Goal: Information Seeking & Learning: Learn about a topic

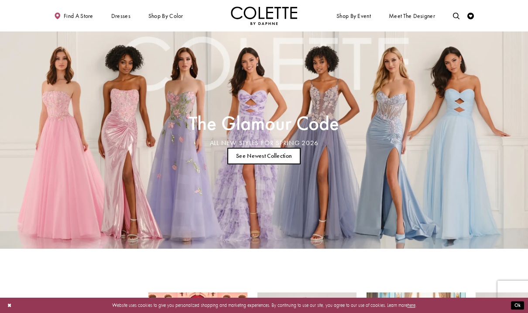
click at [251, 149] on link "See Newest Collection" at bounding box center [264, 156] width 74 height 17
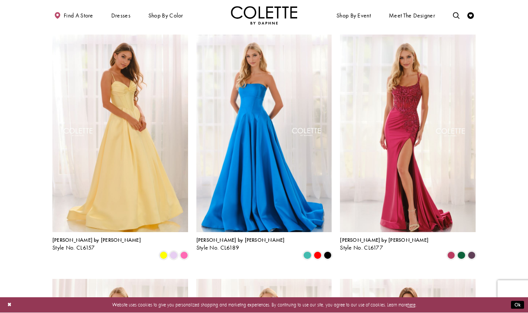
scroll to position [654, 0]
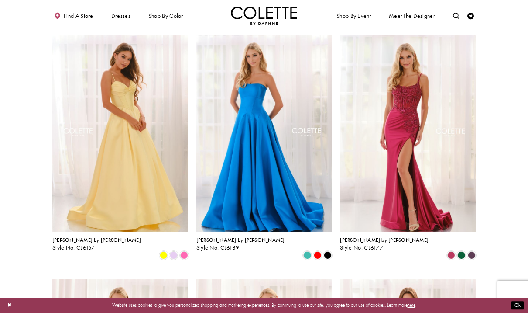
click at [378, 145] on img "Visit Colette by Daphne Style No. CL6177 Page" at bounding box center [408, 132] width 136 height 197
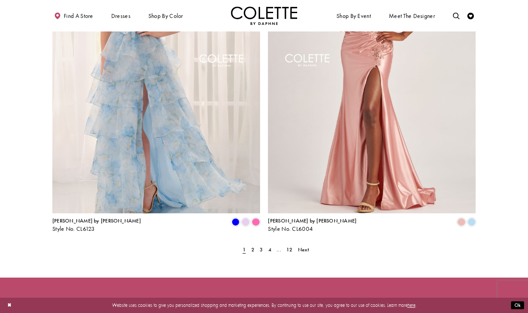
scroll to position [1303, 0]
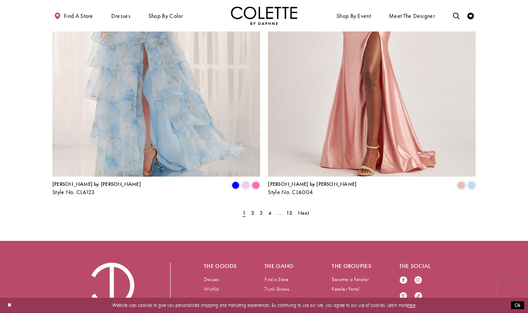
click at [303, 209] on span "Next" at bounding box center [303, 212] width 11 height 7
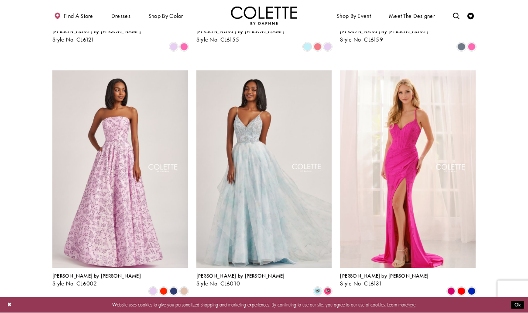
scroll to position [619, 0]
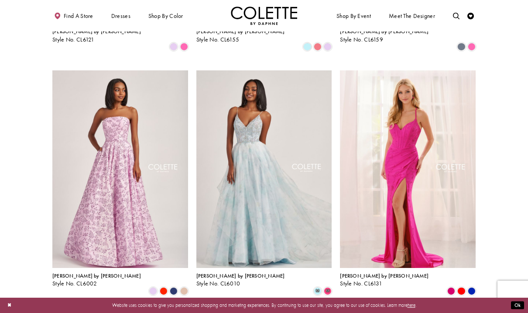
click at [244, 213] on img "Visit Colette by Daphne Style No. CL6010 Page" at bounding box center [264, 168] width 136 height 197
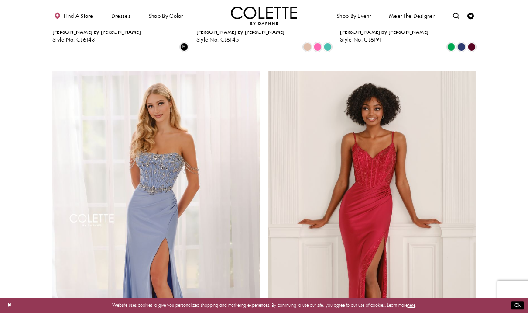
scroll to position [1108, 0]
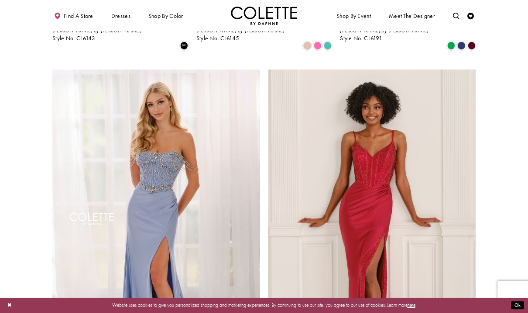
click at [307, 248] on img "Visit Colette by Daphne Style No. CL6197 Page" at bounding box center [372, 220] width 208 height 302
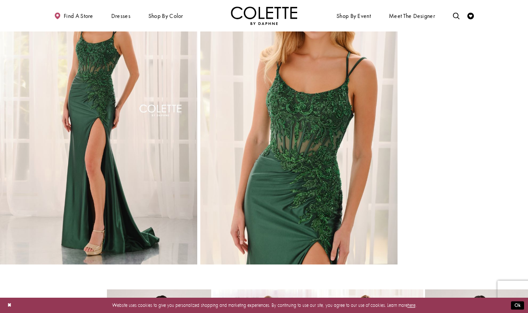
scroll to position [679, 0]
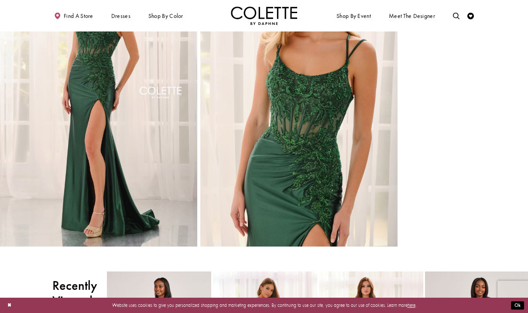
click at [282, 217] on img "Full size Style CL6177 Colette by Daphne #5 Hunter Green frontface vertical cro…" at bounding box center [298, 99] width 197 height 296
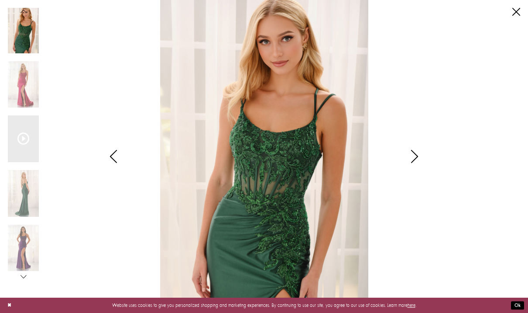
click at [270, 301] on img "Scroll List" at bounding box center [263, 156] width 279 height 313
click at [511, 16] on div "Pause autoplay Previous Slide Next Slide 0 1 2 3 4 5" at bounding box center [264, 156] width 513 height 313
click at [510, 9] on div "Pause autoplay Previous Slide Next Slide 0 1 2 3 4 5" at bounding box center [264, 156] width 513 height 313
click at [516, 11] on link "Close" at bounding box center [517, 12] width 8 height 8
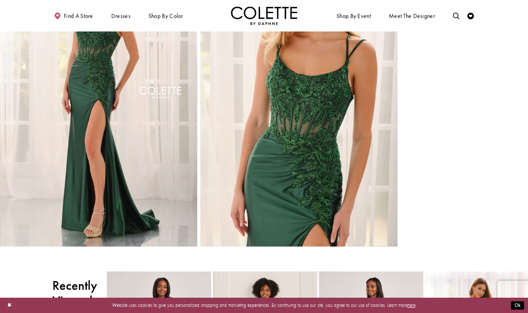
scroll to position [709, 0]
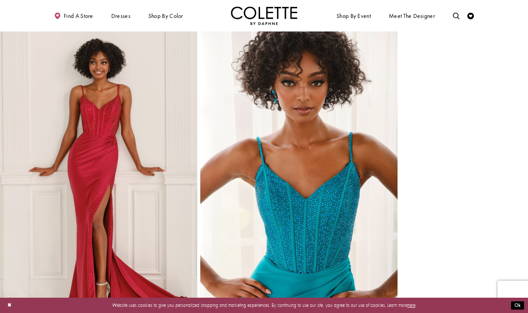
scroll to position [633, 0]
